Goal: Task Accomplishment & Management: Use online tool/utility

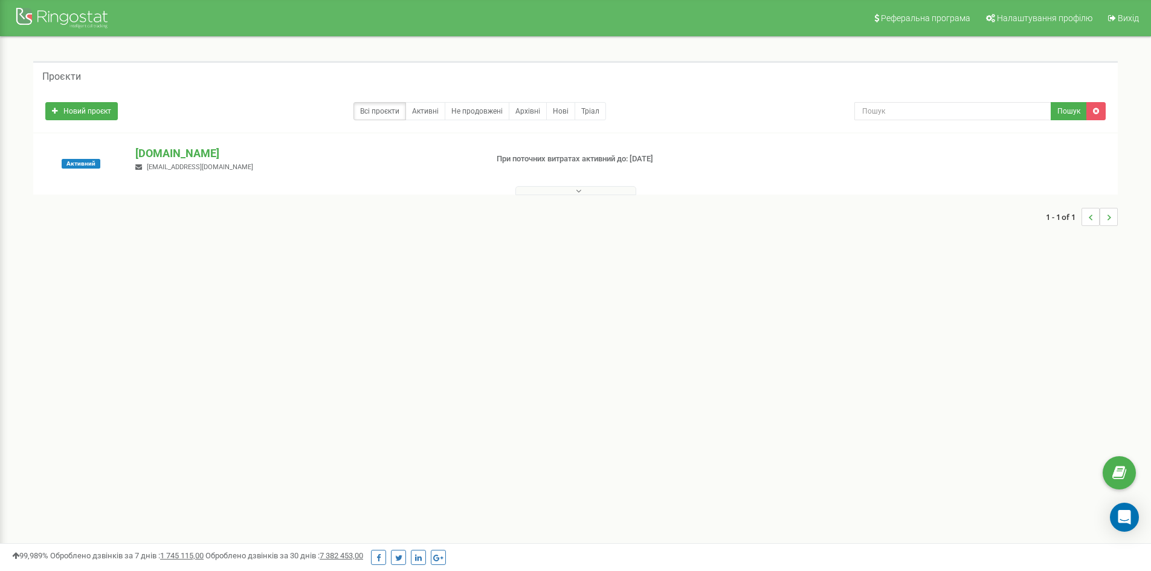
click at [525, 192] on button at bounding box center [576, 190] width 121 height 9
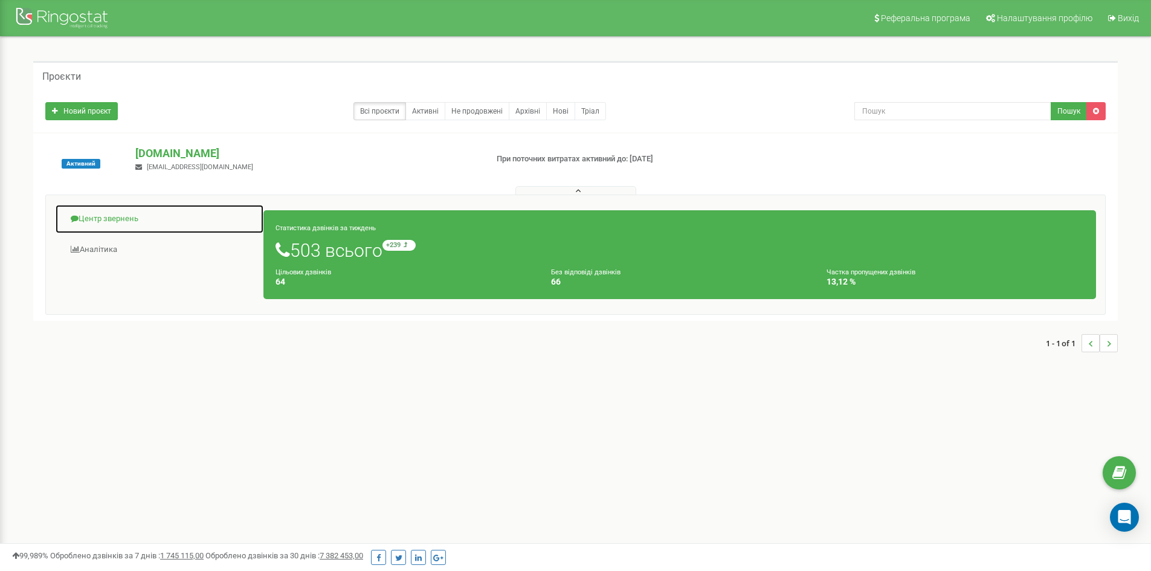
click at [116, 216] on link "Центр звернень" at bounding box center [159, 219] width 209 height 30
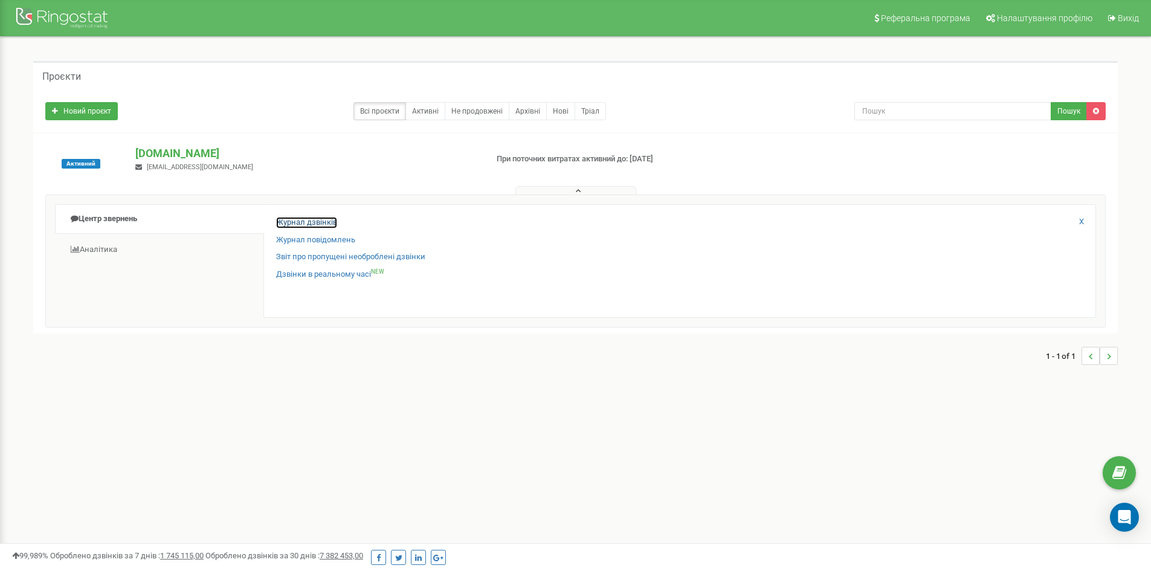
click at [300, 226] on link "Журнал дзвінків" at bounding box center [306, 222] width 61 height 11
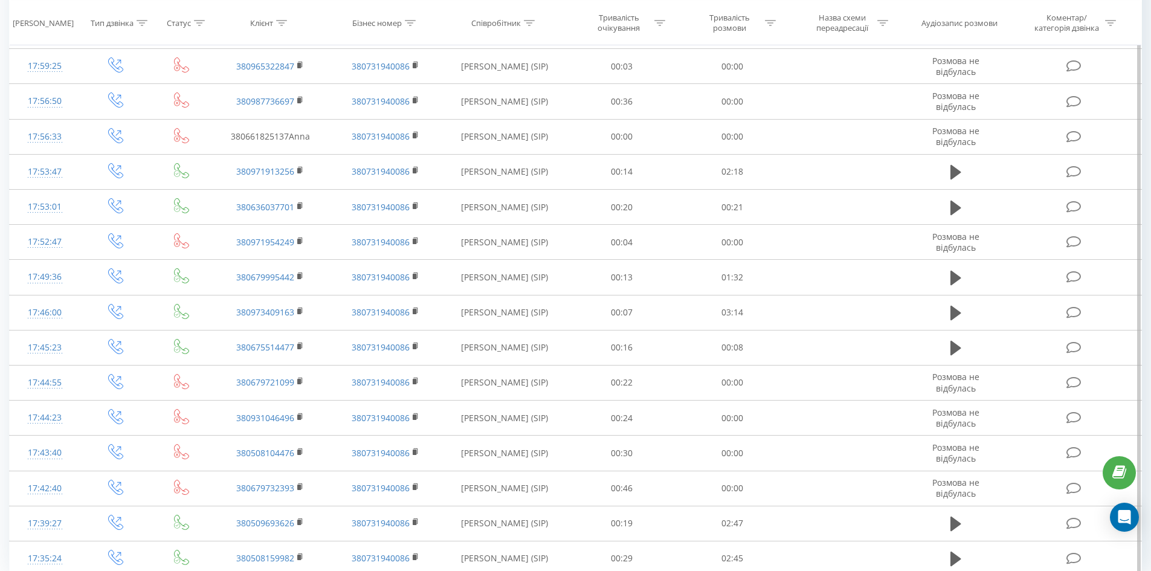
scroll to position [534, 0]
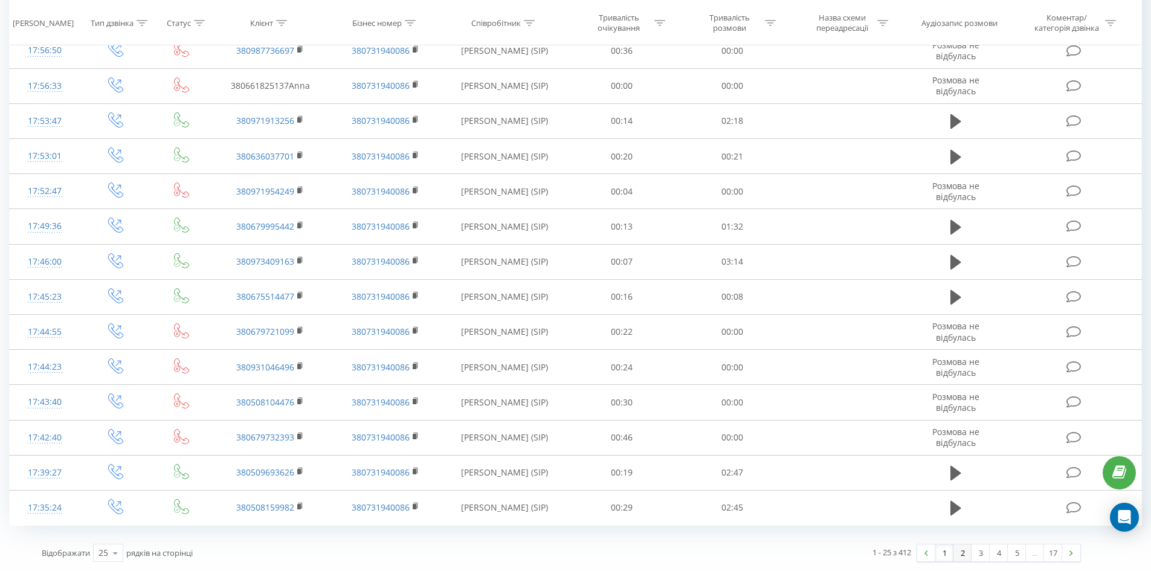
click at [962, 555] on link "2" at bounding box center [963, 553] width 18 height 17
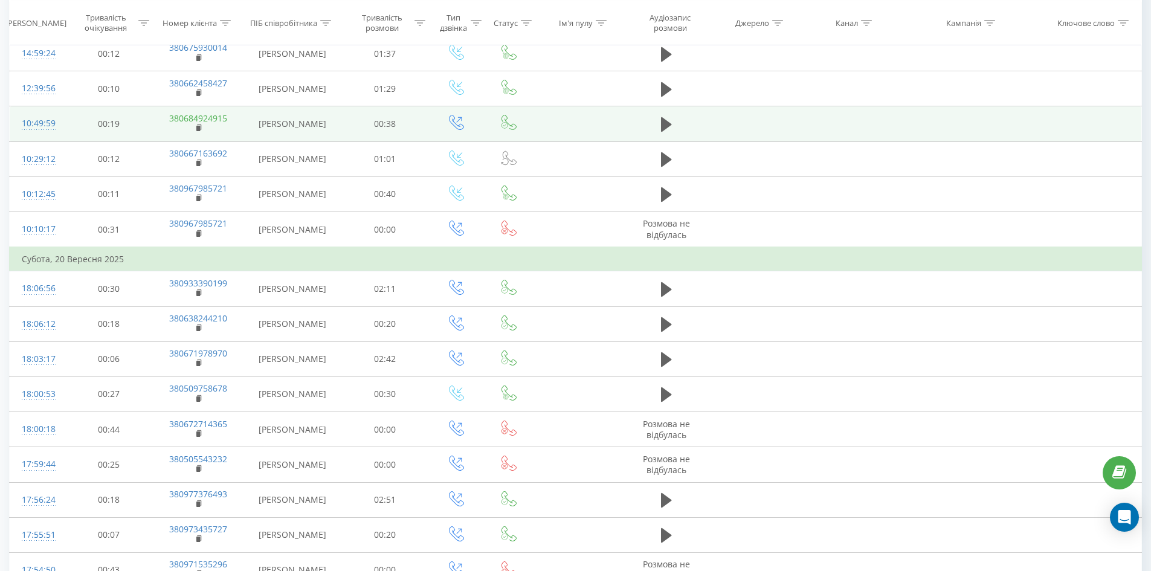
scroll to position [559, 0]
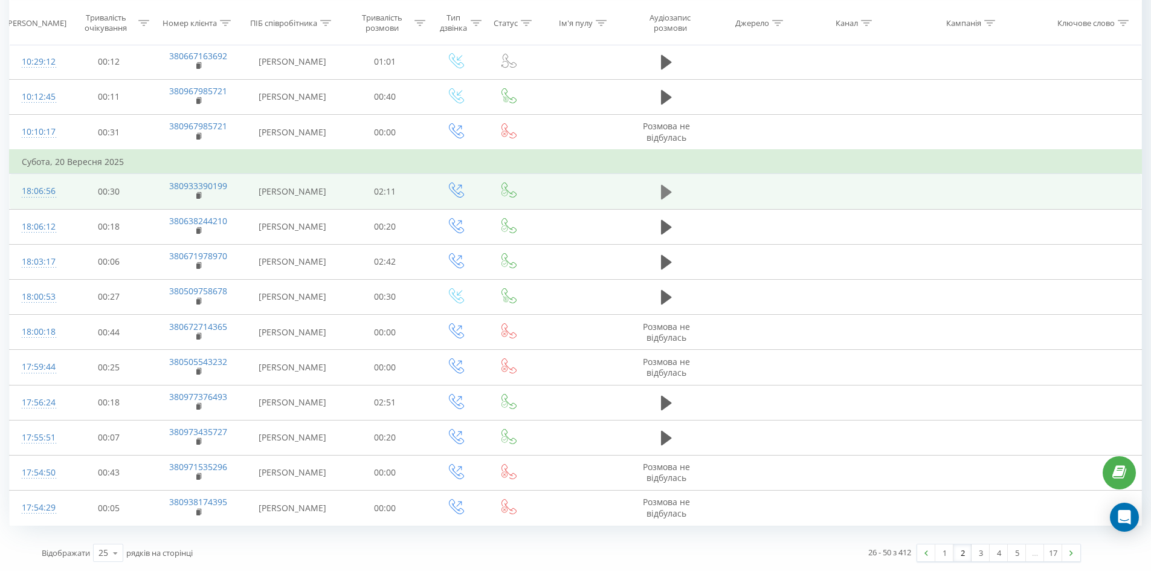
click at [673, 192] on button at bounding box center [667, 192] width 18 height 18
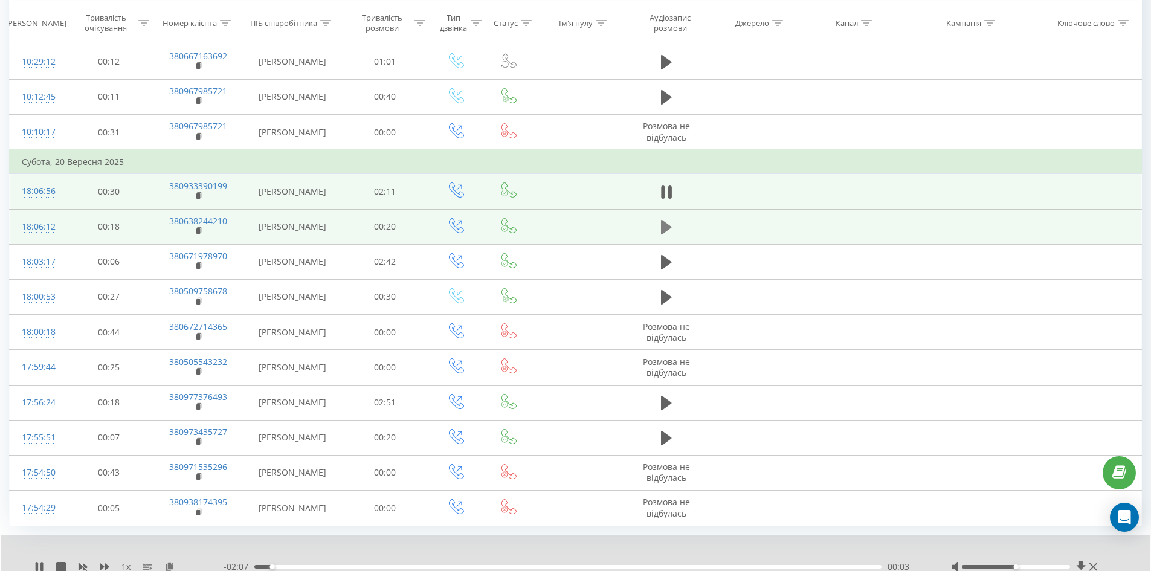
click at [664, 227] on icon at bounding box center [666, 227] width 11 height 15
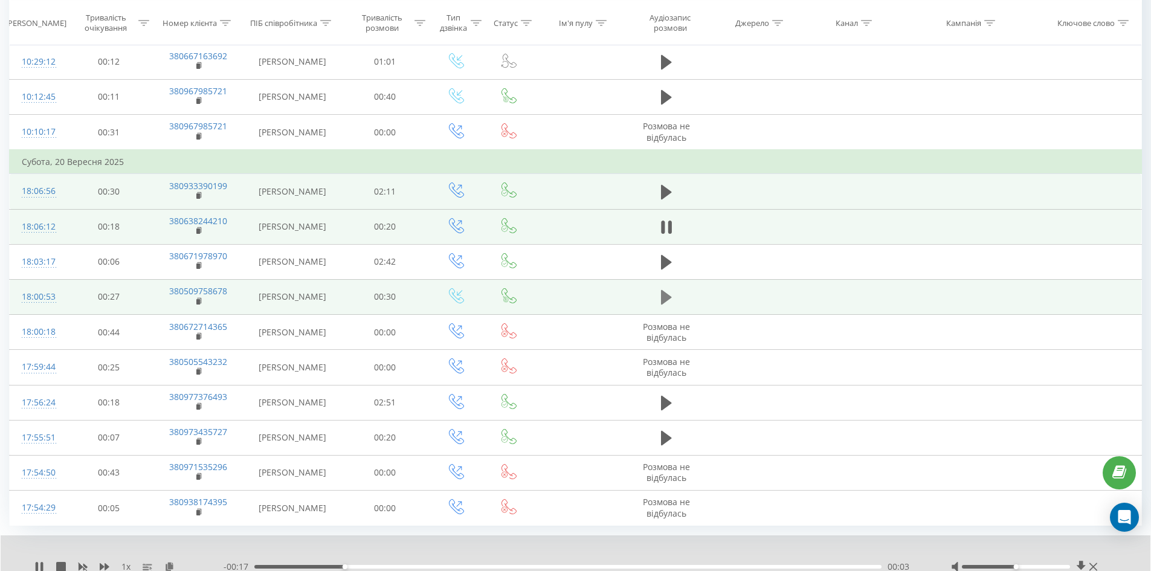
click at [665, 297] on icon at bounding box center [666, 297] width 11 height 15
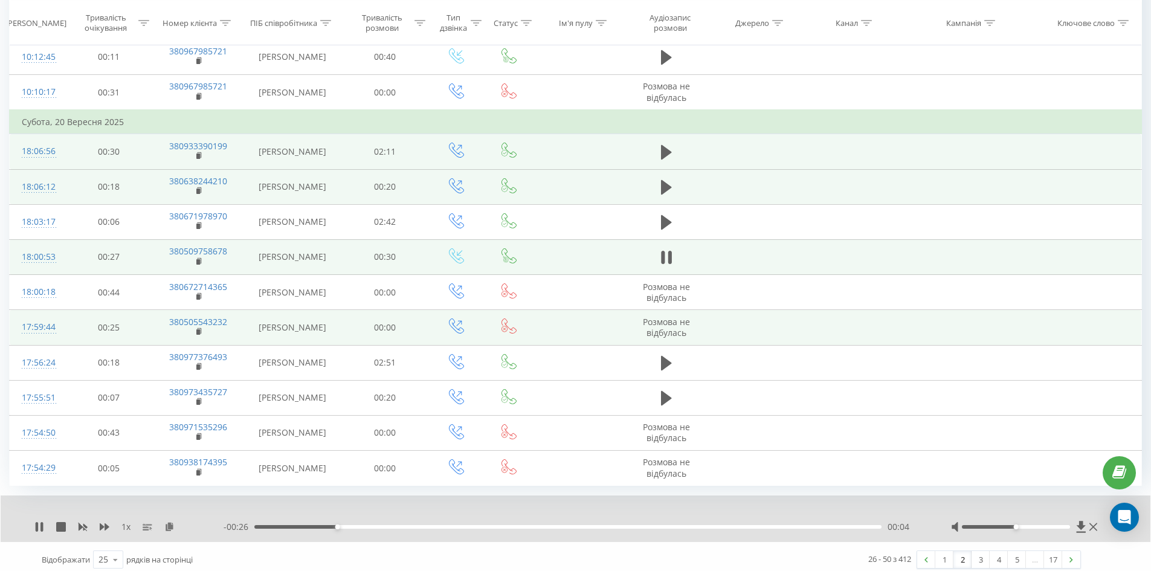
scroll to position [605, 0]
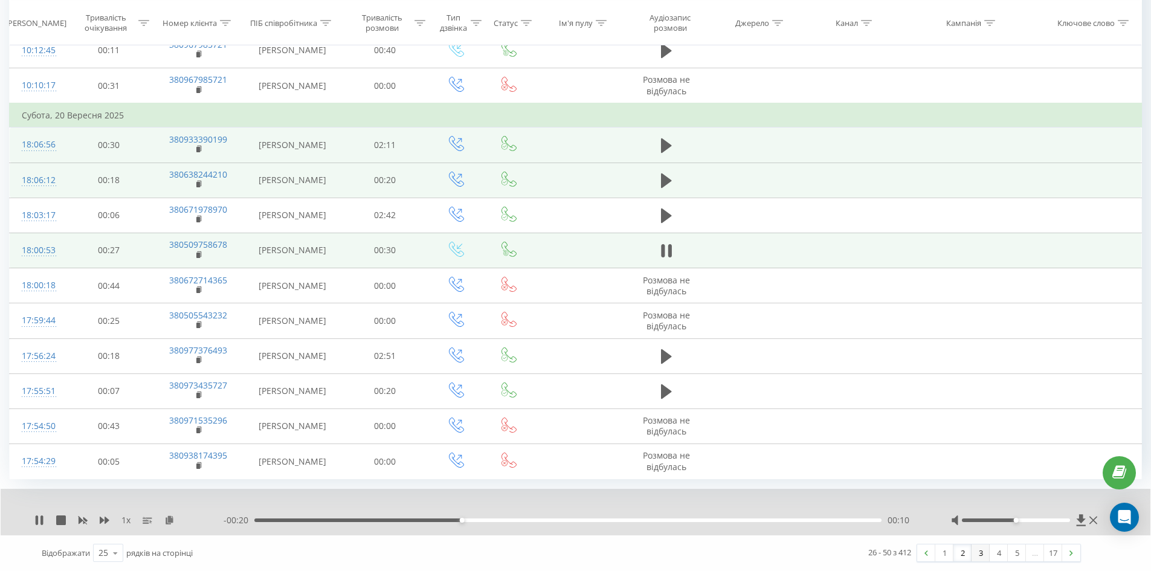
click at [976, 551] on link "3" at bounding box center [981, 553] width 18 height 17
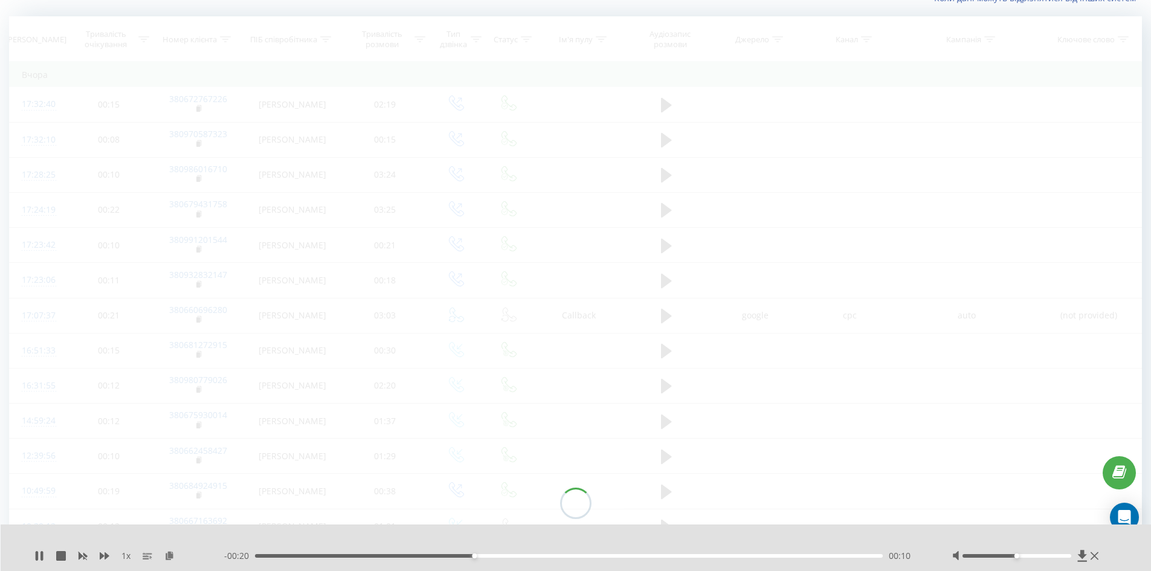
scroll to position [80, 0]
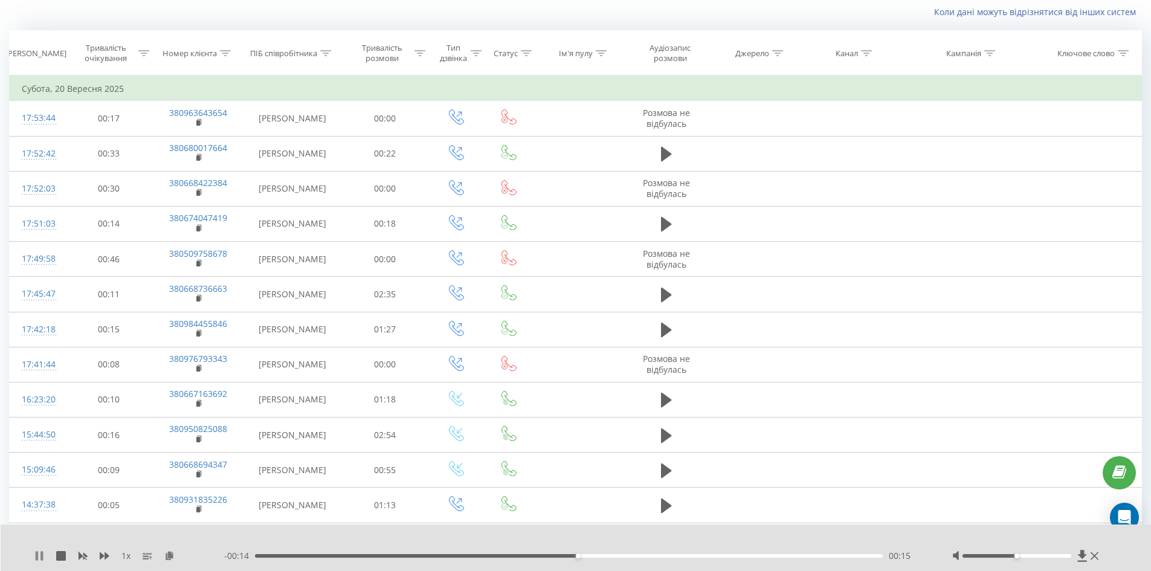
click at [42, 556] on icon at bounding box center [41, 556] width 2 height 10
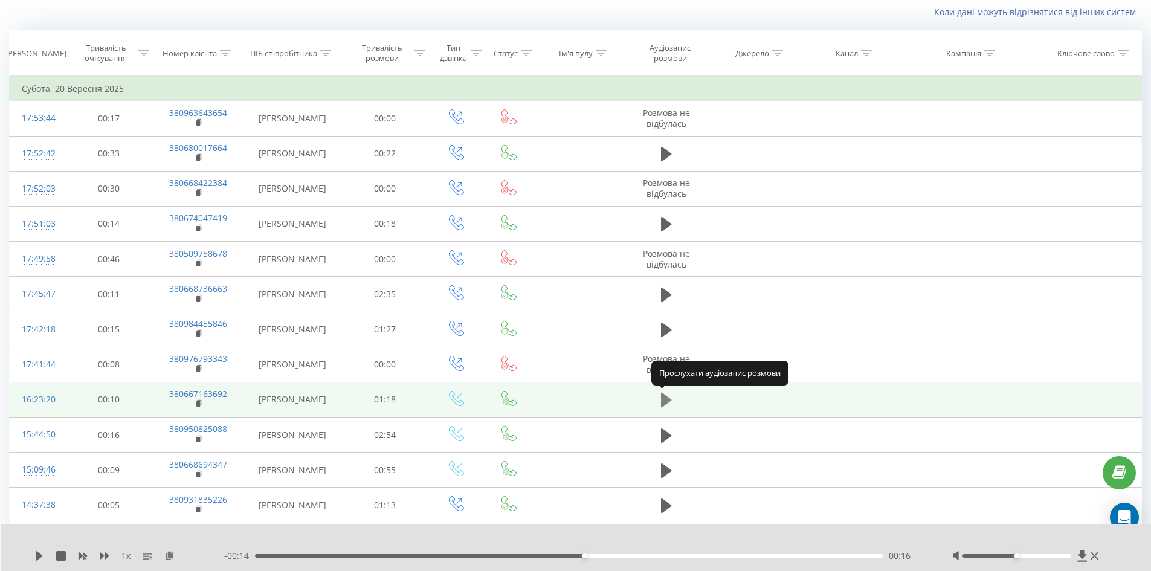
click at [669, 400] on icon at bounding box center [666, 400] width 11 height 15
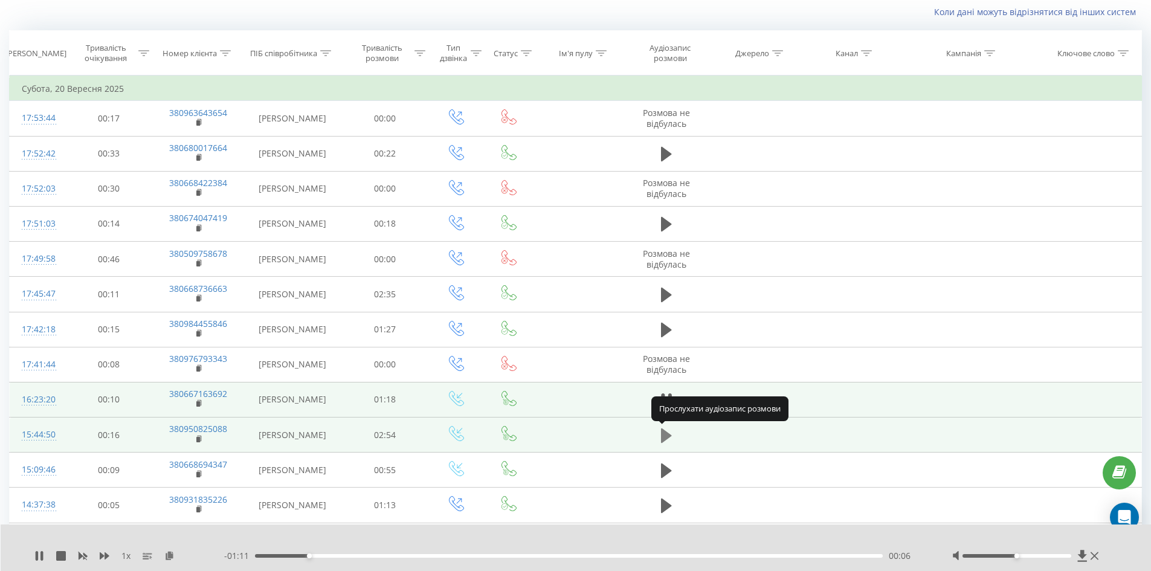
click at [672, 432] on icon at bounding box center [666, 435] width 11 height 17
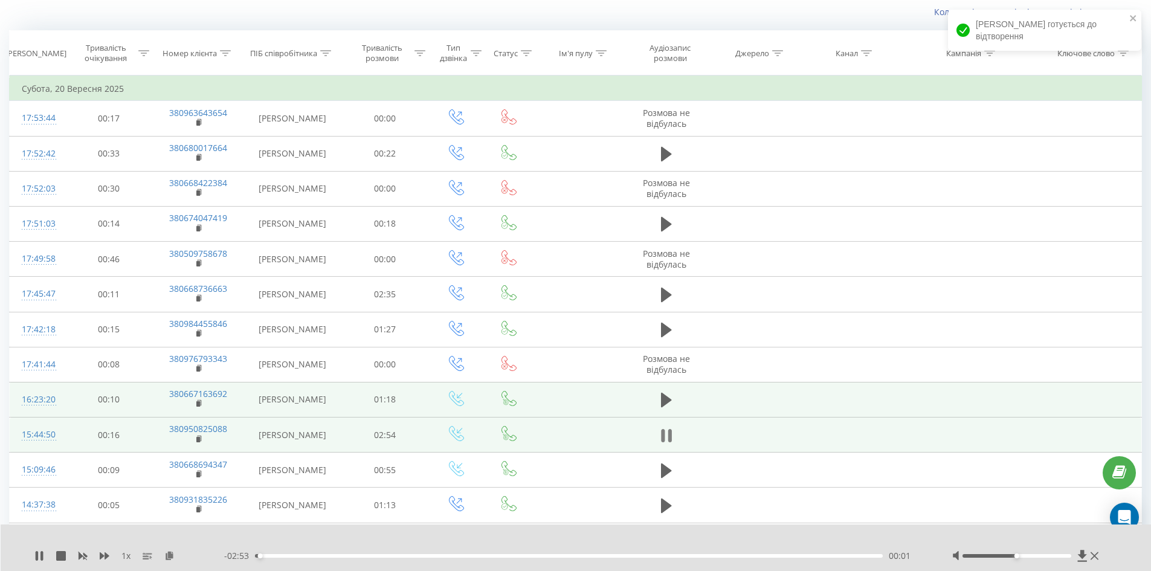
click at [665, 439] on icon at bounding box center [666, 435] width 11 height 17
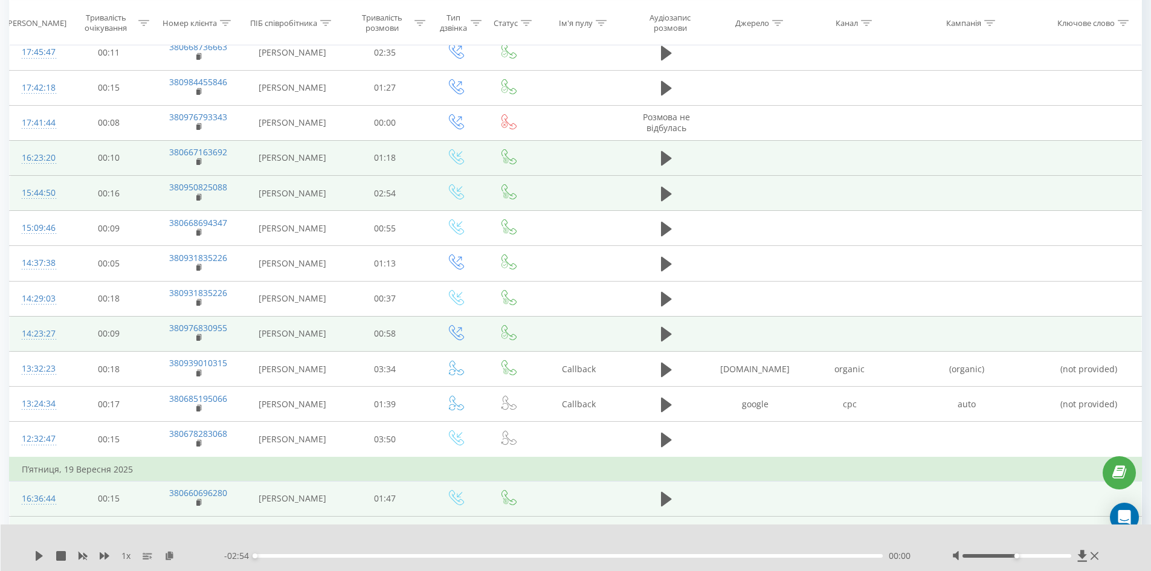
scroll to position [0, 0]
